Goal: Task Accomplishment & Management: Complete application form

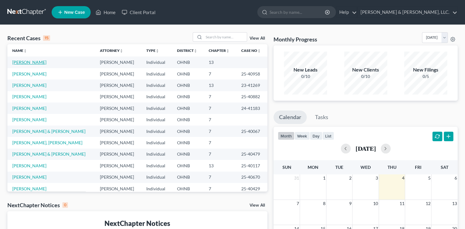
drag, startPoint x: 0, startPoint y: 0, endPoint x: 31, endPoint y: 61, distance: 68.5
click at [31, 61] on link "[PERSON_NAME]" at bounding box center [29, 62] width 34 height 5
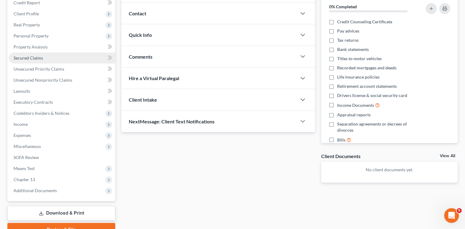
scroll to position [82, 0]
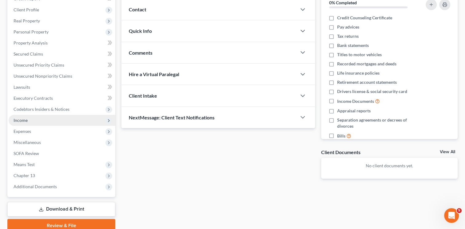
click at [21, 119] on span "Income" at bounding box center [21, 120] width 14 height 5
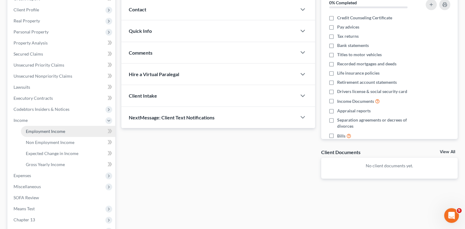
click at [46, 132] on span "Employment Income" at bounding box center [45, 131] width 39 height 5
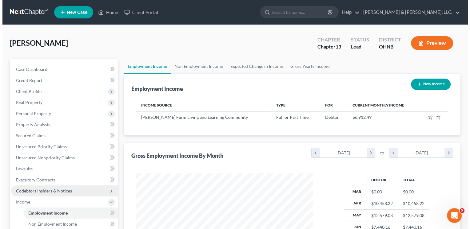
scroll to position [109, 189]
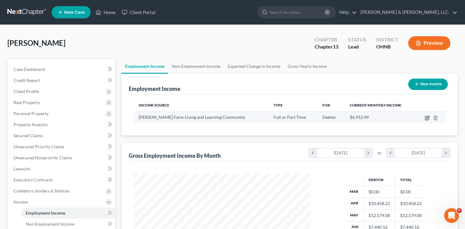
click at [427, 118] on icon "button" at bounding box center [427, 118] width 5 height 5
select select "0"
select select "36"
select select "2"
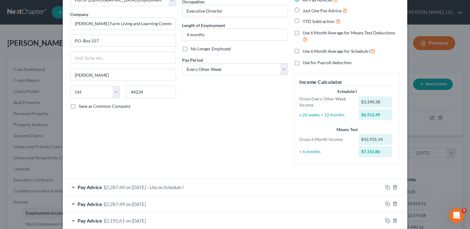
scroll to position [224, 0]
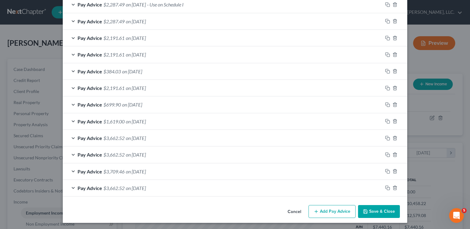
click at [314, 212] on icon "button" at bounding box center [316, 211] width 5 height 5
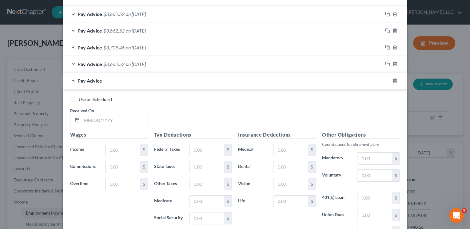
scroll to position [367, 0]
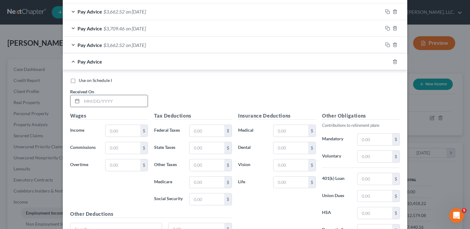
click at [86, 98] on input "text" at bounding box center [115, 101] width 66 height 12
type input "[DATE]"
type input "5,265.91"
type input "826.26"
type input "235.05"
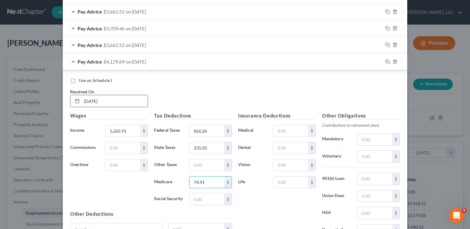
type input "74.91"
type input "320.29"
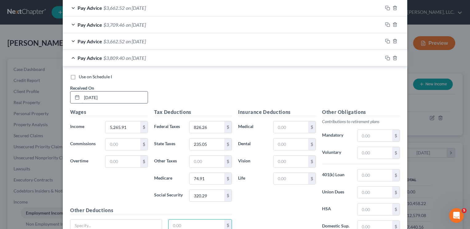
scroll to position [424, 0]
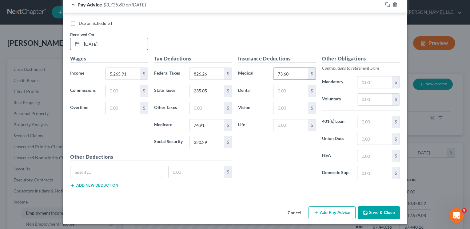
type input "73.60"
type input "26.33"
click at [315, 212] on icon "button" at bounding box center [316, 213] width 5 height 5
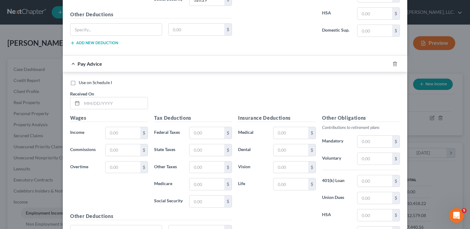
scroll to position [568, 0]
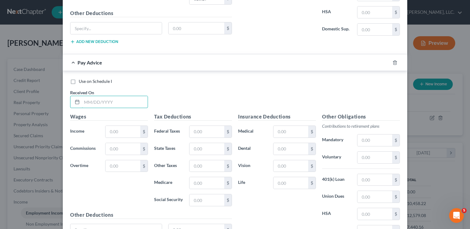
drag, startPoint x: 82, startPoint y: 99, endPoint x: 101, endPoint y: 88, distance: 20.9
click at [82, 99] on input "text" at bounding box center [115, 102] width 66 height 12
type input "[DATE]"
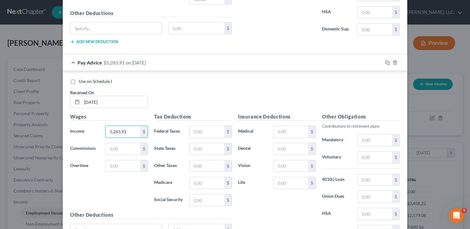
type input "5,265.91"
type input "826.26"
type input "235.05"
type input "74.91"
type input "320.29"
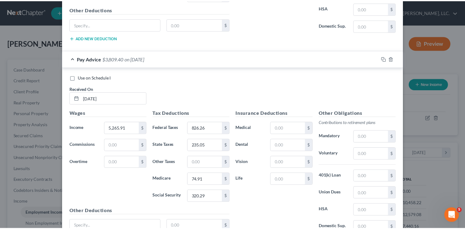
scroll to position [626, 0]
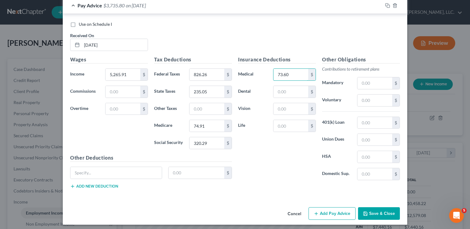
type input "73.60"
type input "26.33"
click at [373, 210] on button "Save & Close" at bounding box center [379, 214] width 42 height 13
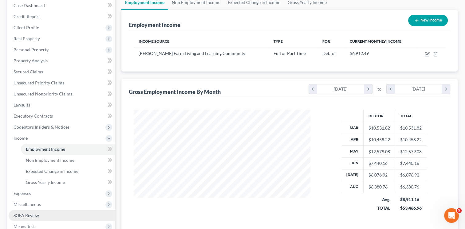
scroll to position [0, 0]
